Goal: Information Seeking & Learning: Learn about a topic

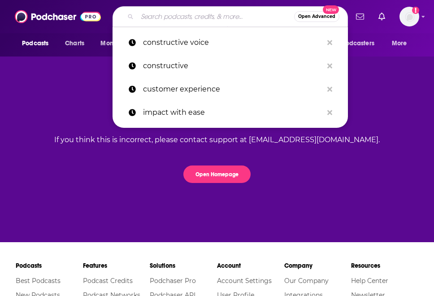
click at [202, 13] on input "Search podcasts, credits, & more..." at bounding box center [215, 16] width 157 height 14
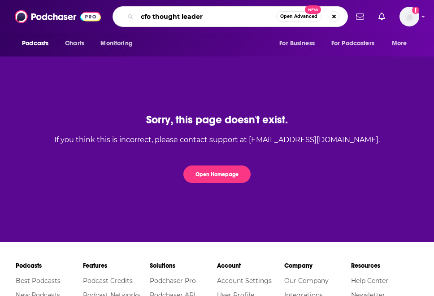
type input "cfo thought leader"
click at [153, 13] on input "cfo thought leader" at bounding box center [206, 16] width 139 height 14
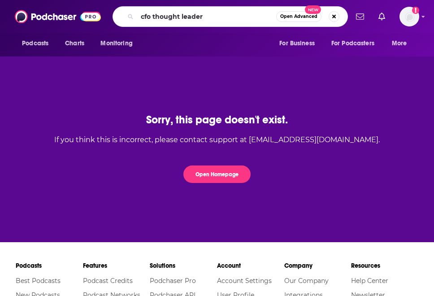
click at [132, 17] on icon "Search podcasts, credits, & more..." at bounding box center [130, 16] width 5 height 5
click at [72, 22] on img at bounding box center [58, 16] width 86 height 17
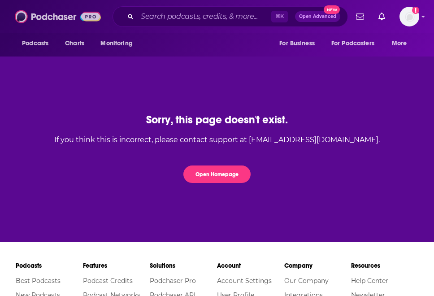
click at [62, 15] on img at bounding box center [58, 16] width 86 height 17
click at [54, 18] on img at bounding box center [58, 16] width 86 height 17
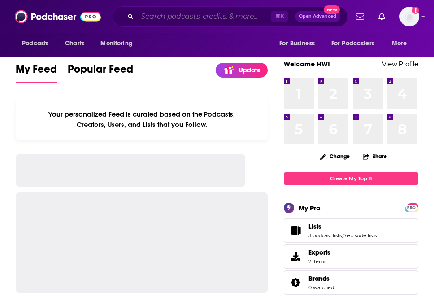
click at [175, 17] on input "Search podcasts, credits, & more..." at bounding box center [204, 16] width 134 height 14
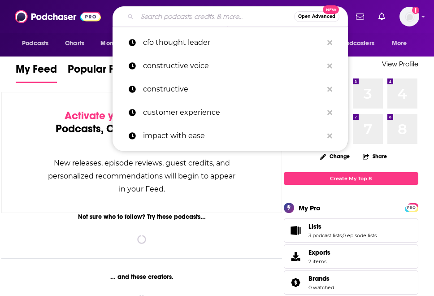
paste input "cfo thought leader"
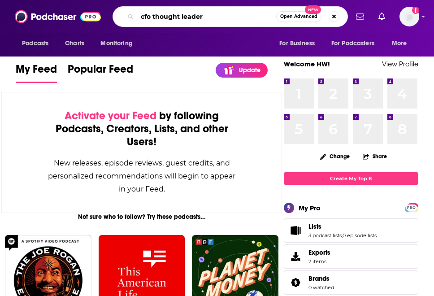
type input "cfo thought leader"
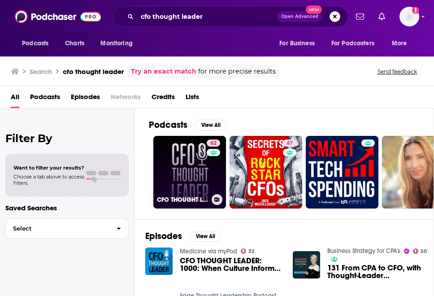
click at [190, 184] on link "62 CFO THOUGHT LEADER" at bounding box center [189, 172] width 73 height 73
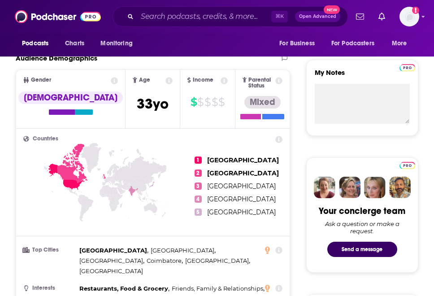
scroll to position [333, 0]
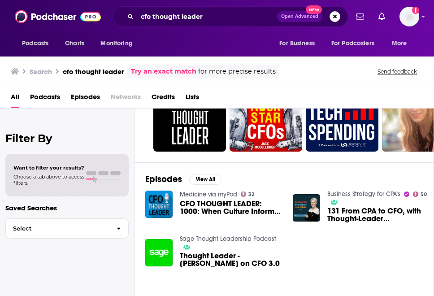
scroll to position [66, 0]
